Goal: Task Accomplishment & Management: Manage account settings

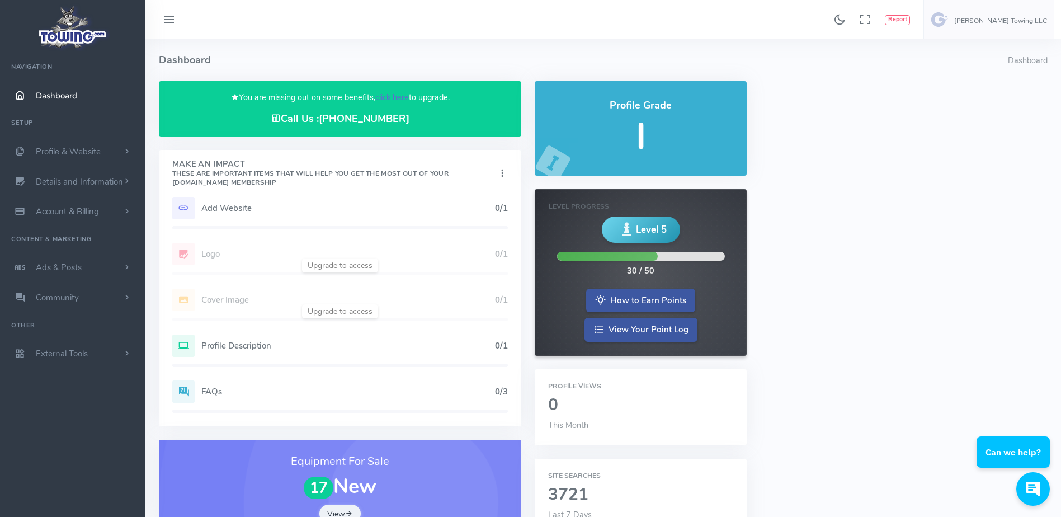
click at [396, 95] on link "click here" at bounding box center [392, 97] width 34 height 11
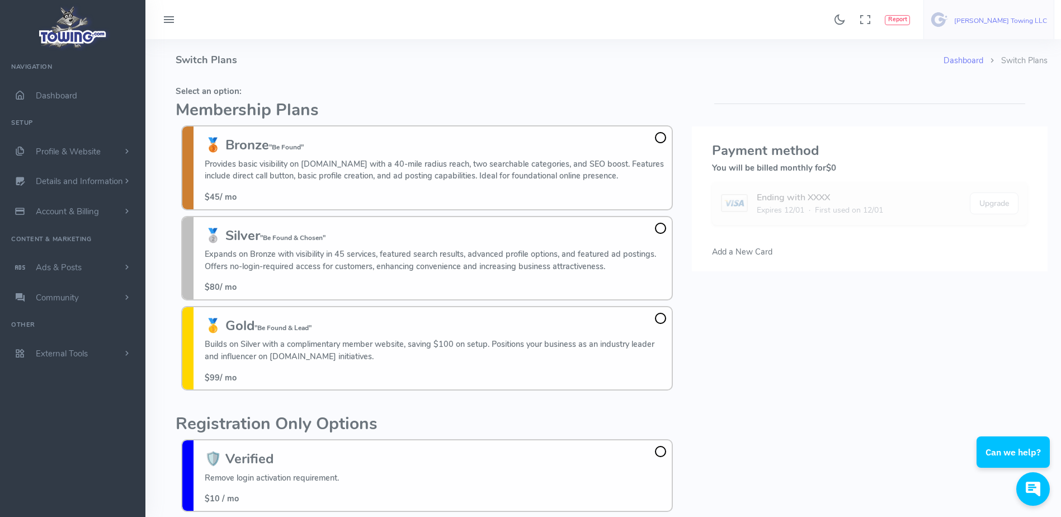
click at [1018, 17] on h6 "[PERSON_NAME] Towing LLC" at bounding box center [1000, 20] width 93 height 7
click at [1000, 107] on span "Logout" at bounding box center [991, 106] width 25 height 11
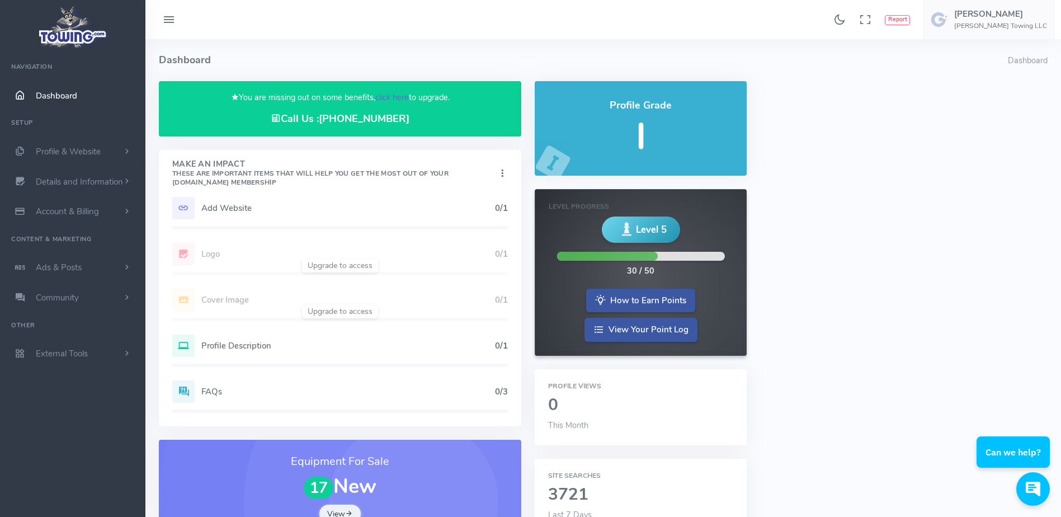
click at [387, 102] on link "click here" at bounding box center [392, 97] width 34 height 11
